Goal: Obtain resource: Download file/media

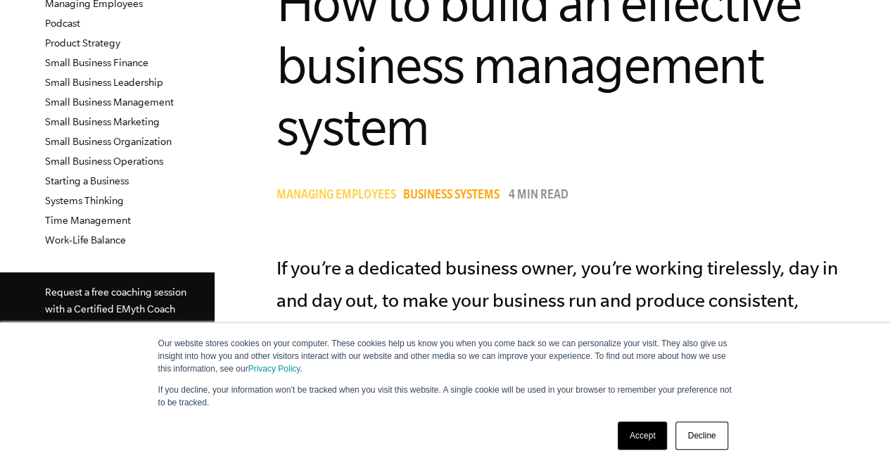
scroll to position [435, 0]
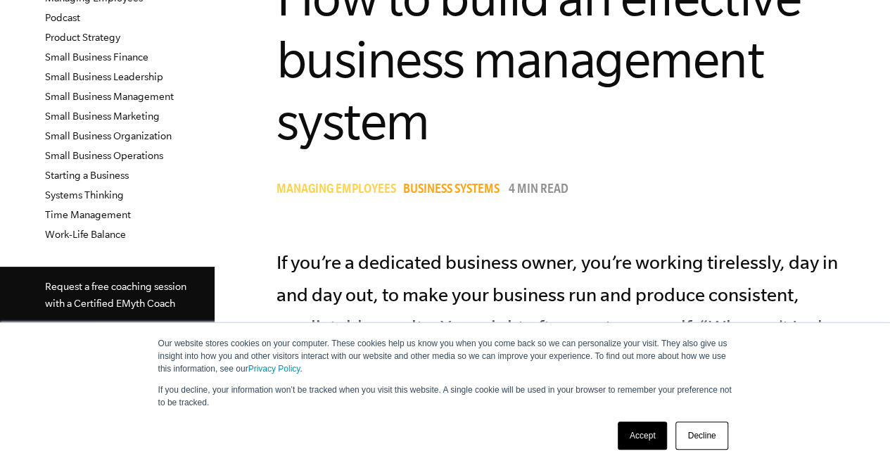
click at [649, 431] on link "Accept" at bounding box center [643, 435] width 50 height 28
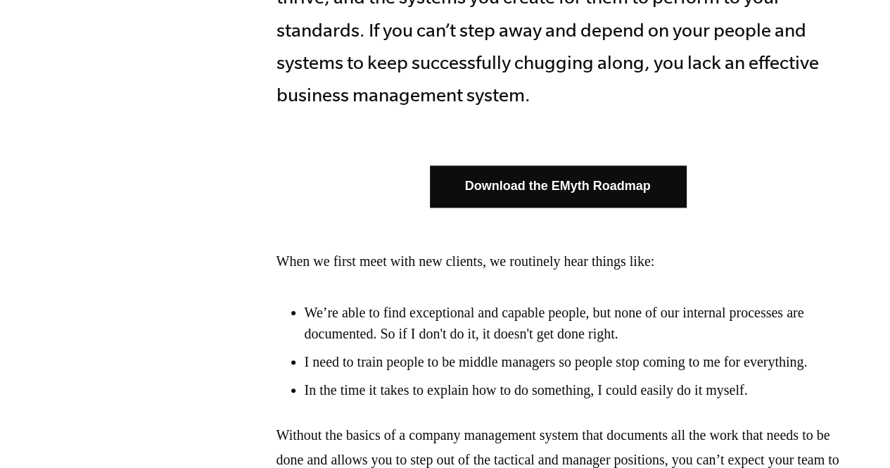
scroll to position [936, 0]
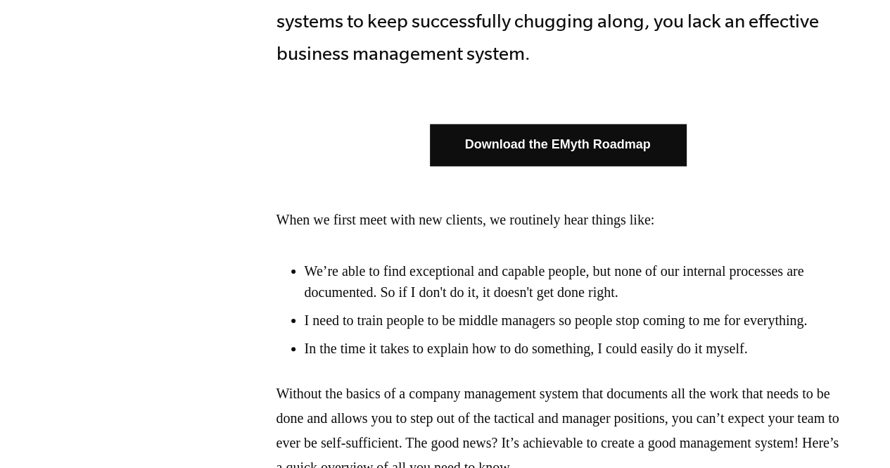
click at [590, 146] on link "Download the EMyth Roadmap" at bounding box center [558, 145] width 256 height 42
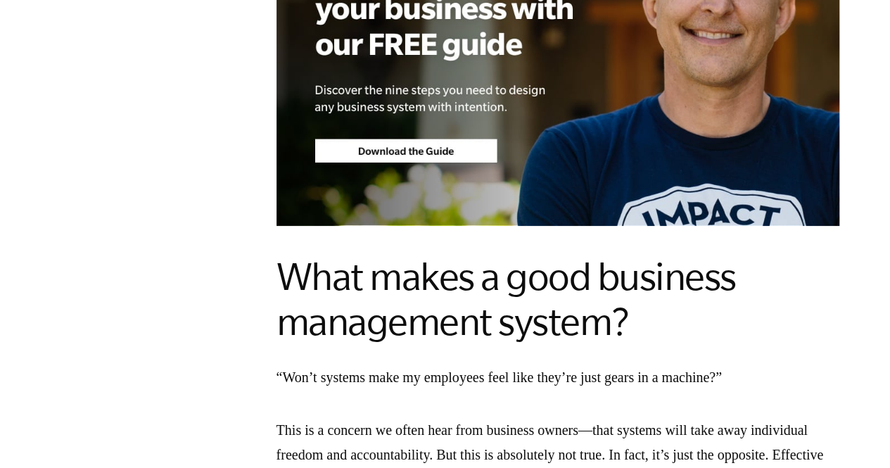
scroll to position [1826, 0]
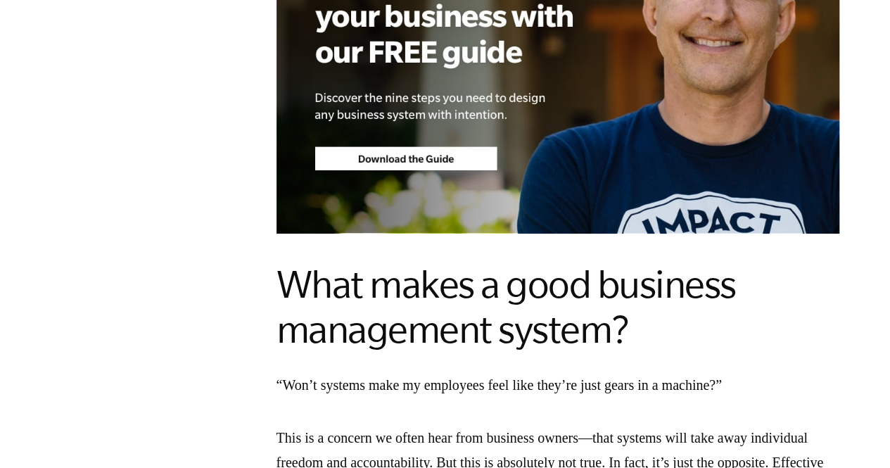
click at [404, 186] on img at bounding box center [557, 71] width 563 height 324
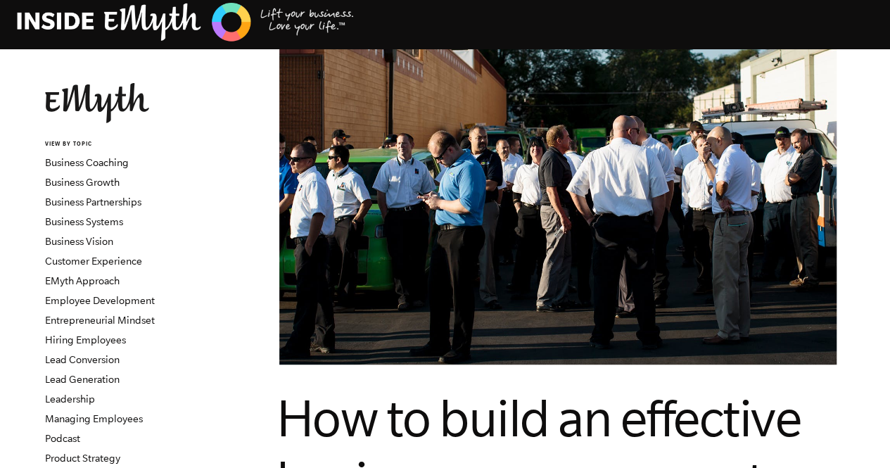
scroll to position [0, 0]
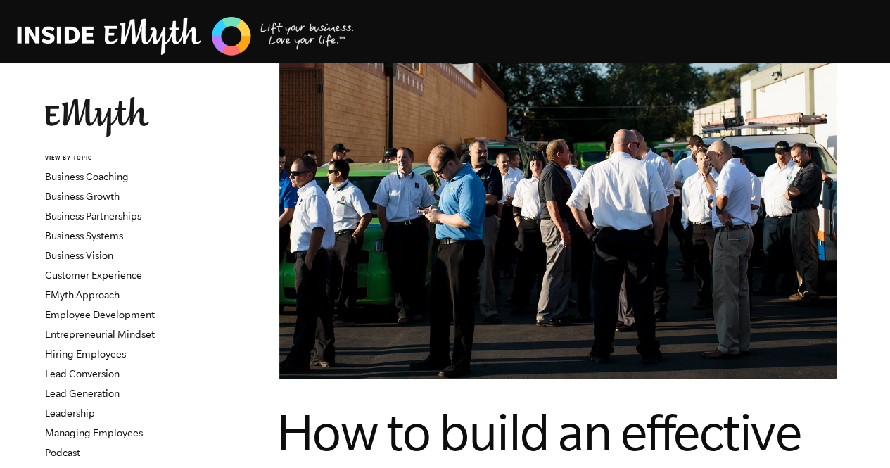
click at [86, 31] on img at bounding box center [186, 36] width 338 height 43
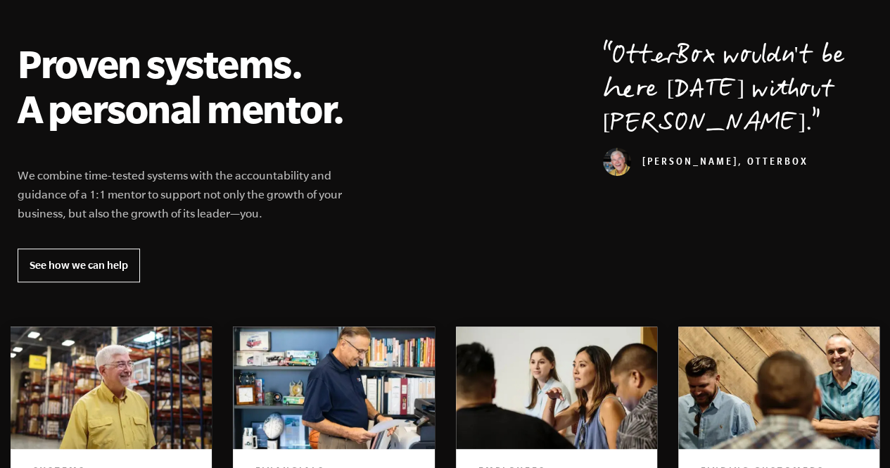
scroll to position [579, 0]
